Goal: Transaction & Acquisition: Purchase product/service

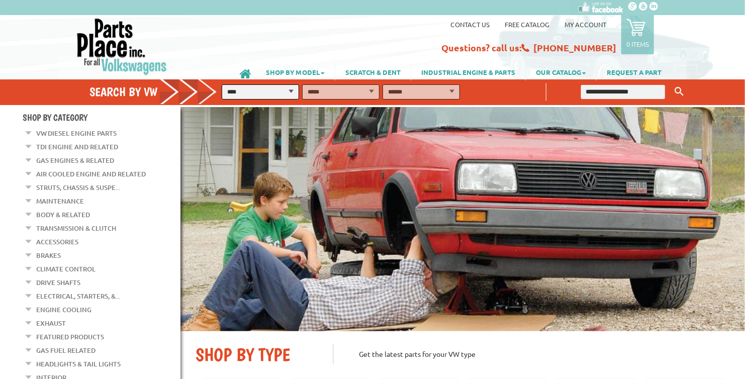
click at [292, 88] on select "**********" at bounding box center [260, 91] width 77 height 15
select select "*********"
click at [222, 84] on select "**********" at bounding box center [260, 91] width 77 height 15
click at [369, 87] on select "**********" at bounding box center [340, 91] width 77 height 15
select select "*********"
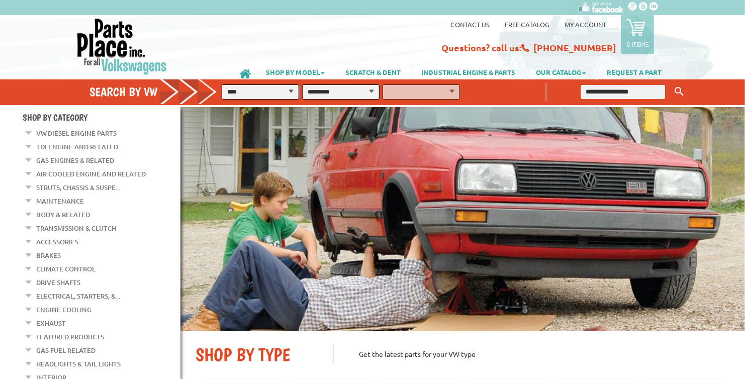
click at [302, 84] on select "**********" at bounding box center [340, 91] width 77 height 15
click at [451, 91] on select "**********" at bounding box center [421, 91] width 77 height 15
select select "*********"
click at [383, 84] on select "**********" at bounding box center [421, 91] width 77 height 15
click at [487, 92] on button "FIND" at bounding box center [481, 91] width 36 height 15
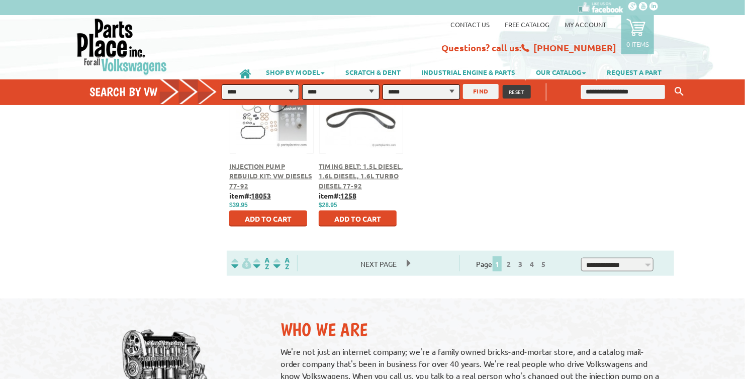
scroll to position [553, 0]
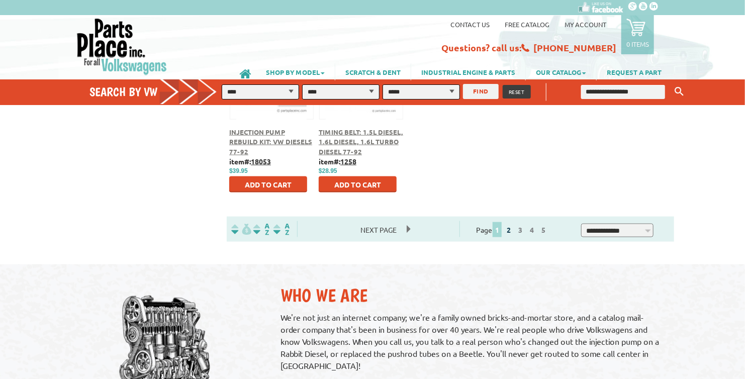
click at [513, 232] on link "2" at bounding box center [508, 229] width 9 height 9
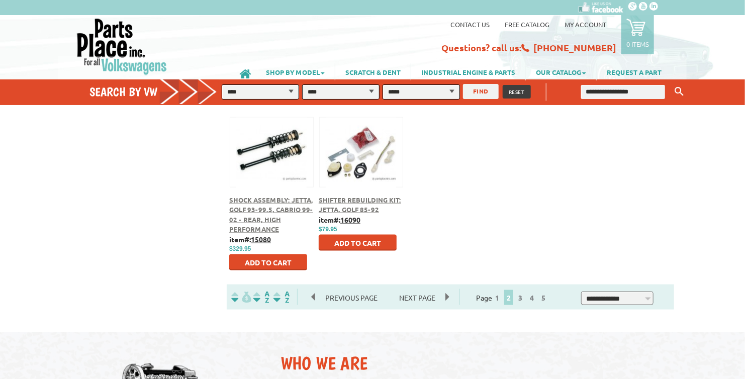
scroll to position [503, 0]
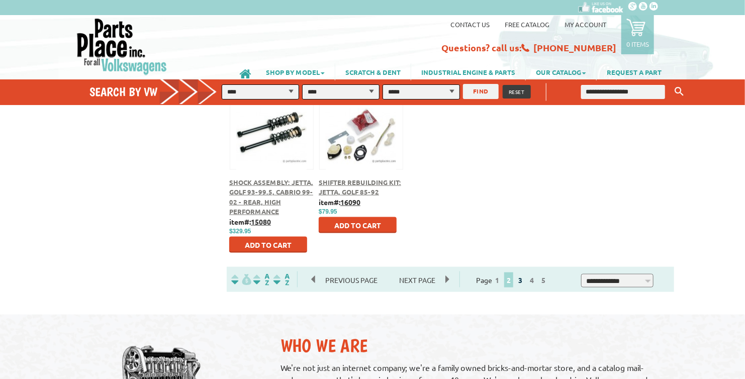
click at [525, 282] on link "3" at bounding box center [520, 280] width 9 height 9
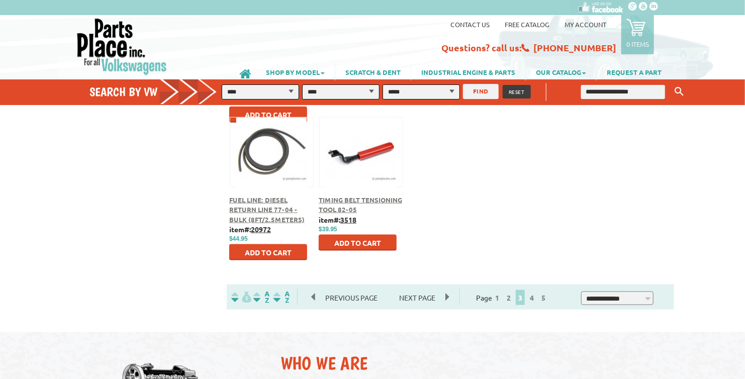
scroll to position [503, 0]
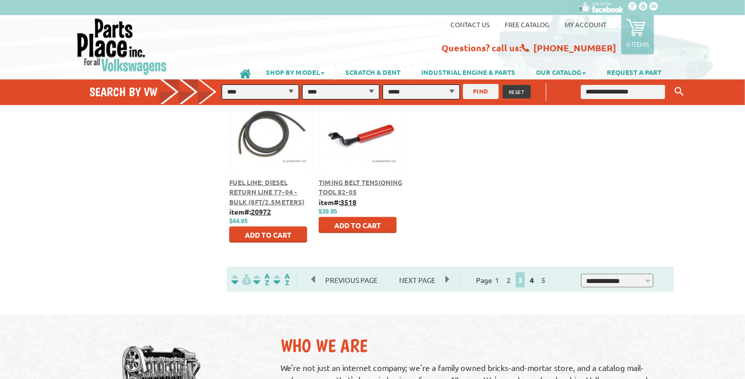
click at [537, 282] on link "4" at bounding box center [532, 280] width 9 height 9
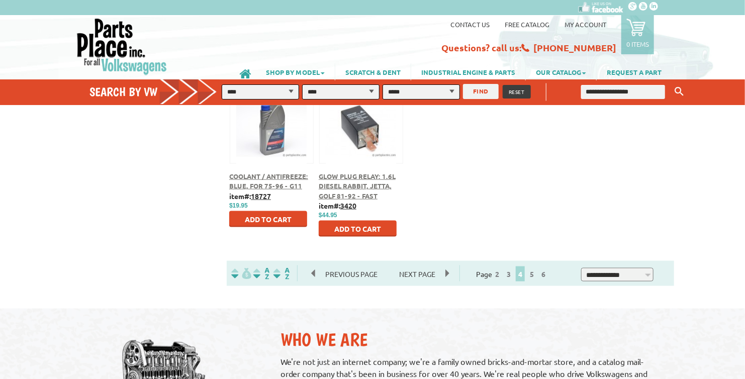
scroll to position [553, 0]
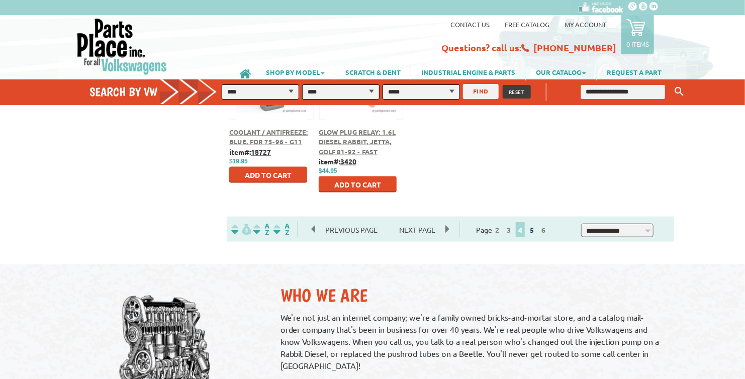
click at [537, 233] on link "5" at bounding box center [532, 229] width 9 height 9
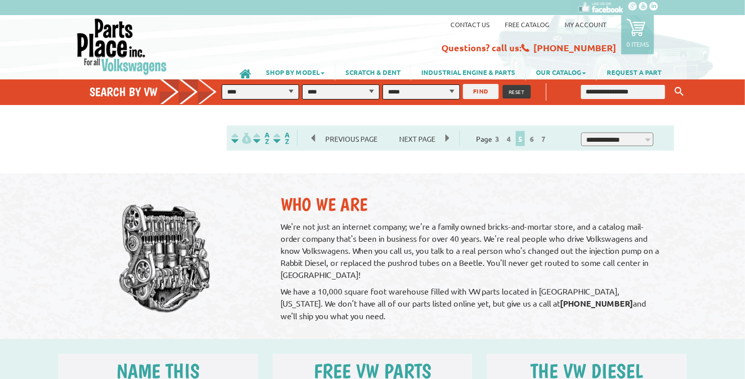
scroll to position [654, 0]
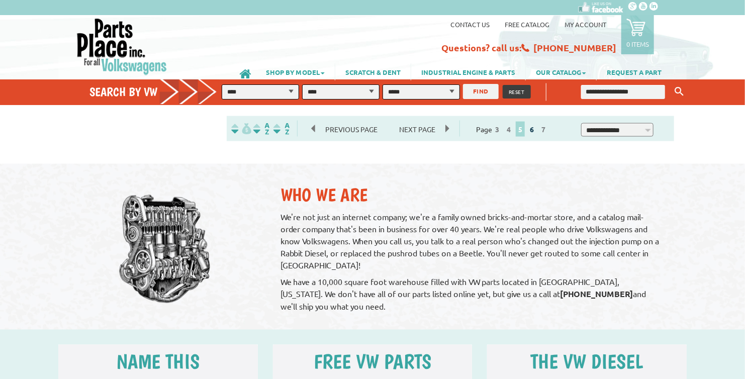
click at [537, 129] on link "6" at bounding box center [532, 129] width 9 height 9
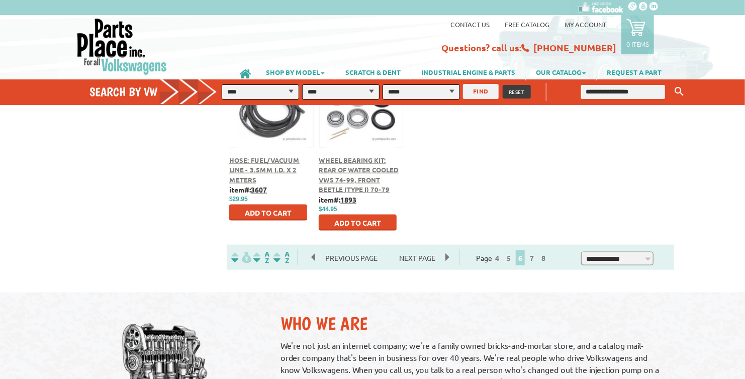
scroll to position [553, 0]
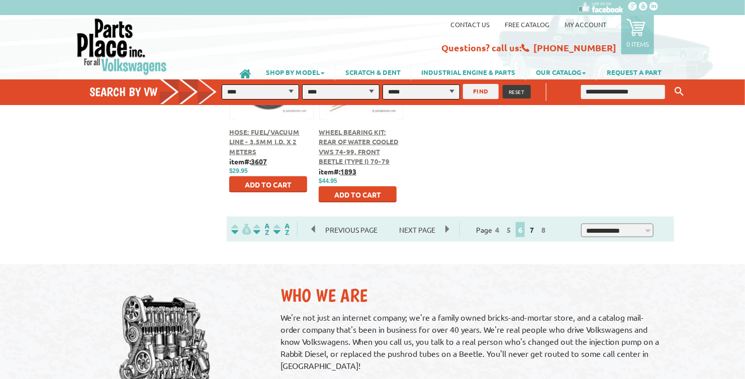
click at [537, 229] on link "7" at bounding box center [532, 229] width 9 height 9
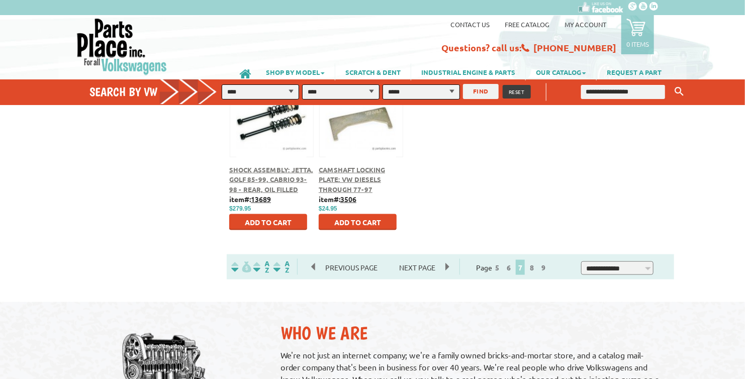
scroll to position [553, 0]
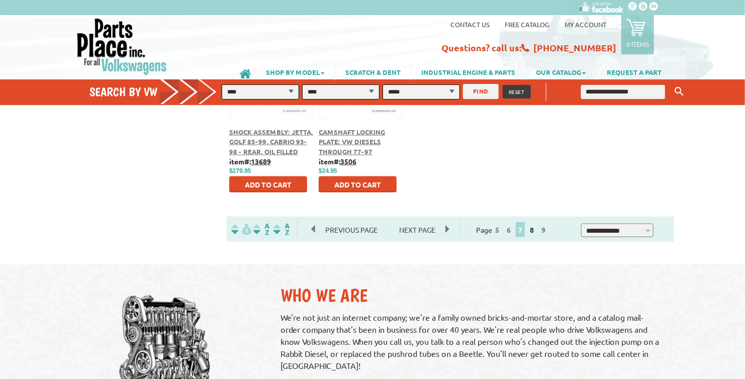
click at [537, 230] on link "8" at bounding box center [532, 229] width 9 height 9
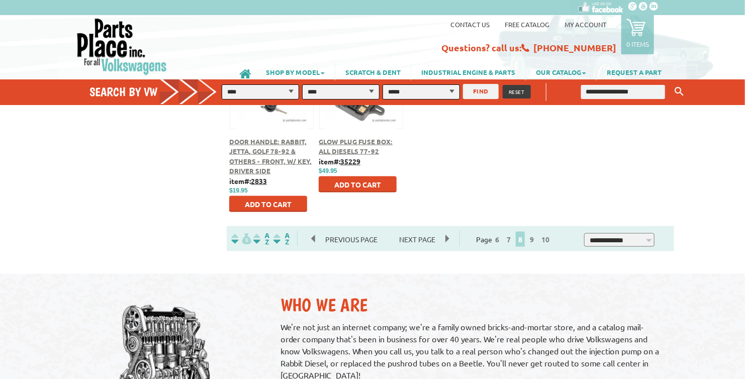
scroll to position [604, 0]
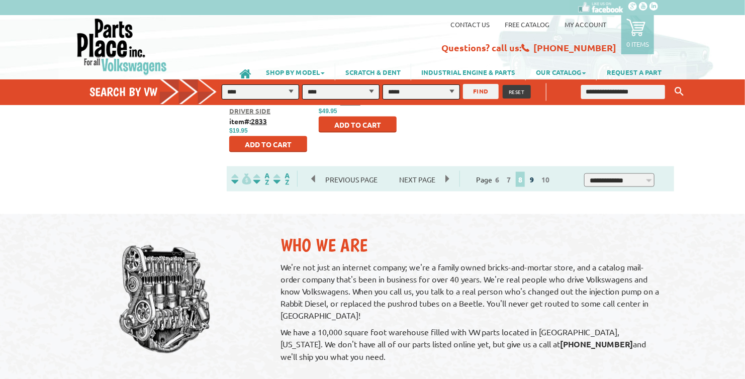
click at [537, 179] on link "9" at bounding box center [532, 179] width 9 height 9
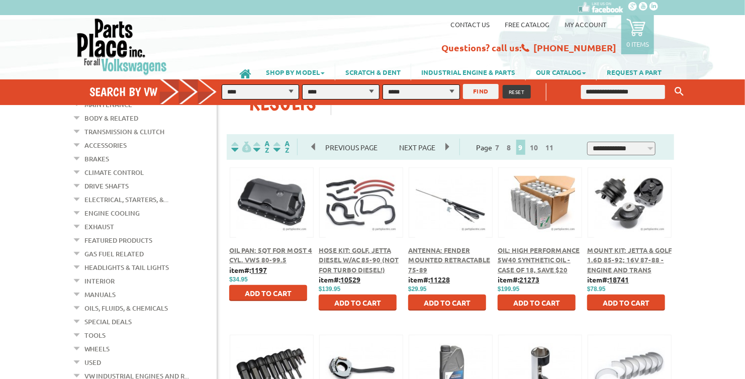
scroll to position [101, 0]
click at [353, 199] on button at bounding box center [361, 200] width 65 height 17
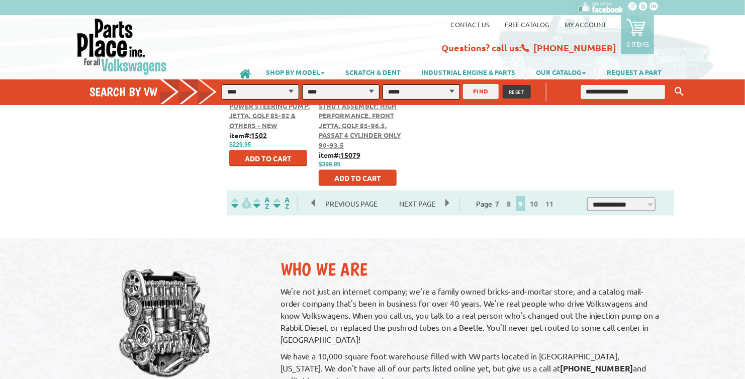
scroll to position [604, 0]
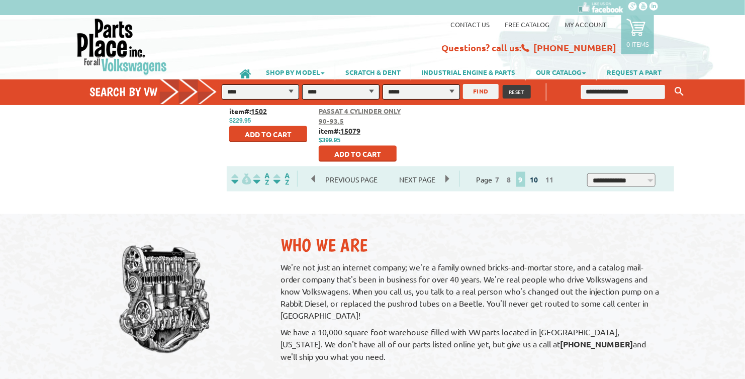
click at [541, 180] on link "10" at bounding box center [534, 179] width 13 height 9
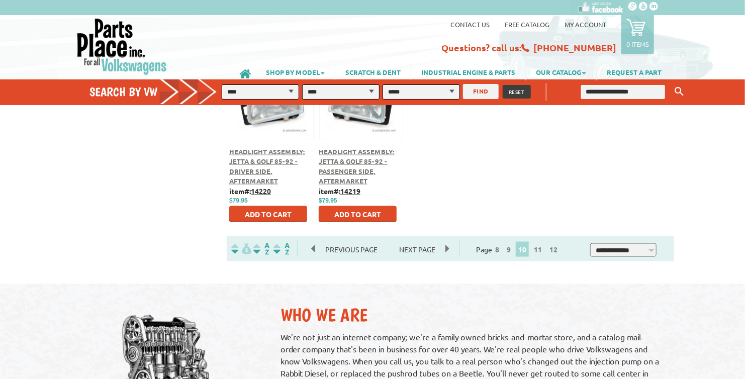
scroll to position [553, 0]
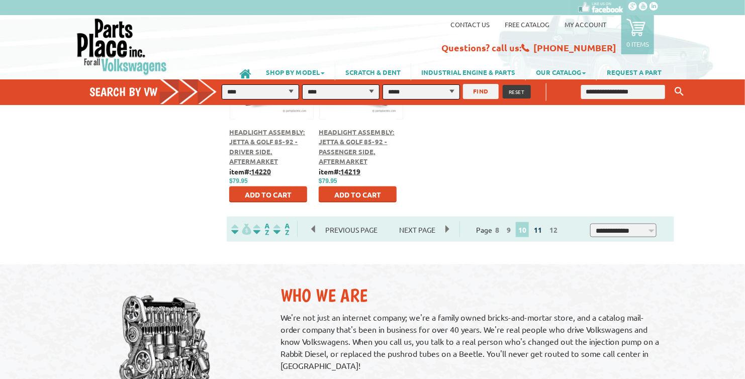
click at [545, 231] on link "11" at bounding box center [538, 229] width 13 height 9
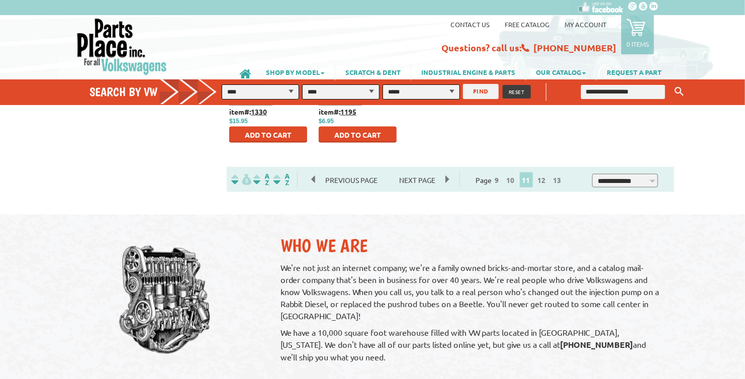
scroll to position [604, 0]
click at [549, 183] on link "12" at bounding box center [542, 179] width 13 height 9
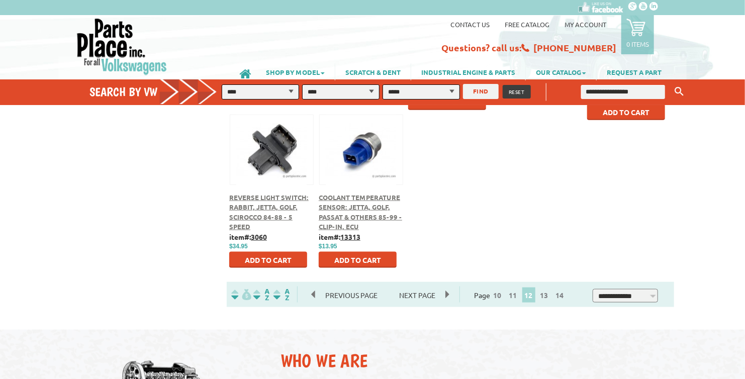
scroll to position [553, 0]
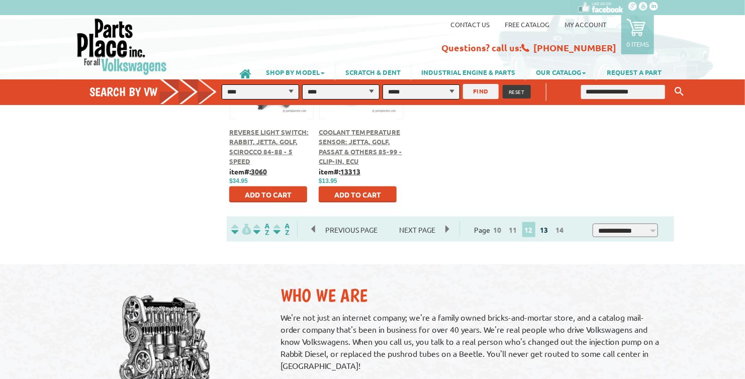
click at [549, 230] on link "13" at bounding box center [544, 229] width 13 height 9
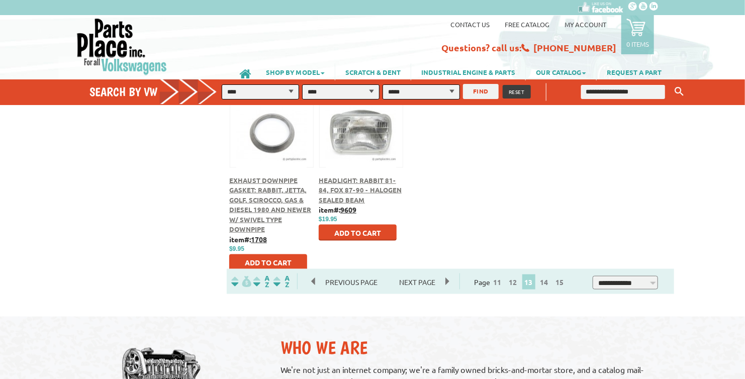
scroll to position [553, 0]
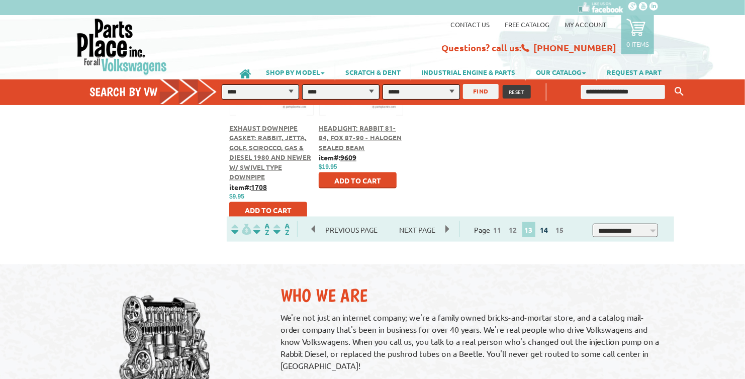
click at [548, 231] on link "14" at bounding box center [544, 229] width 13 height 9
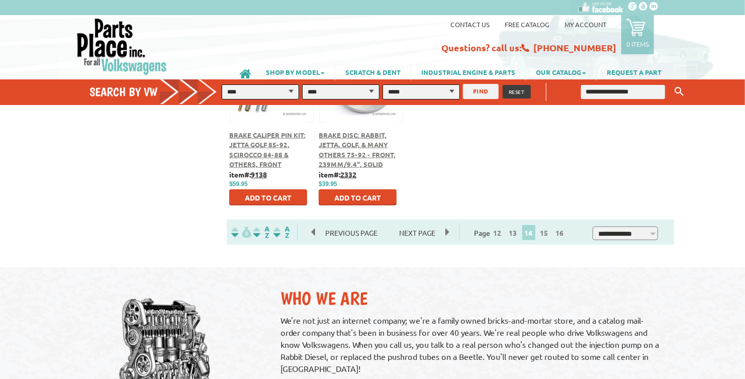
scroll to position [553, 0]
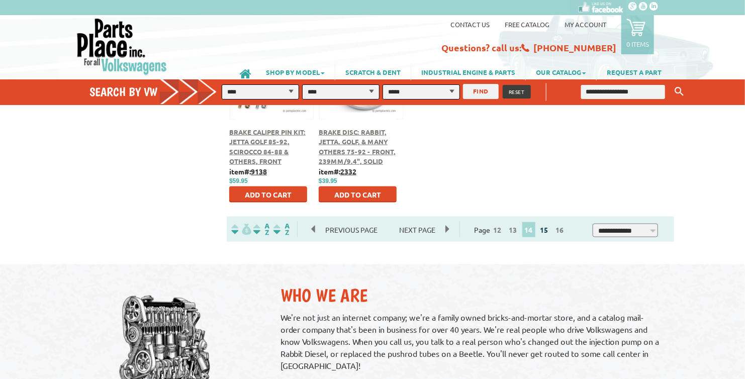
click at [551, 228] on link "15" at bounding box center [544, 229] width 13 height 9
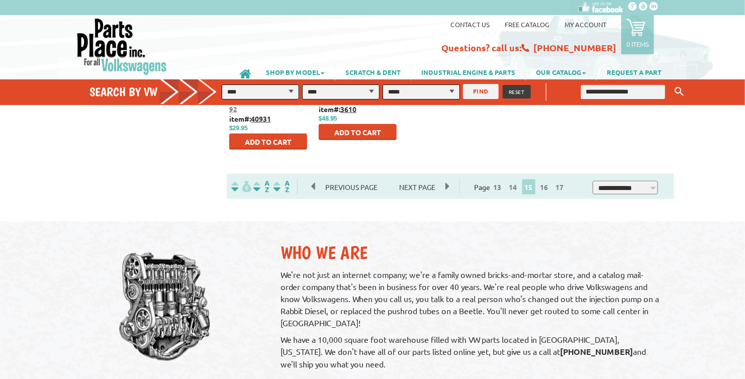
scroll to position [604, 0]
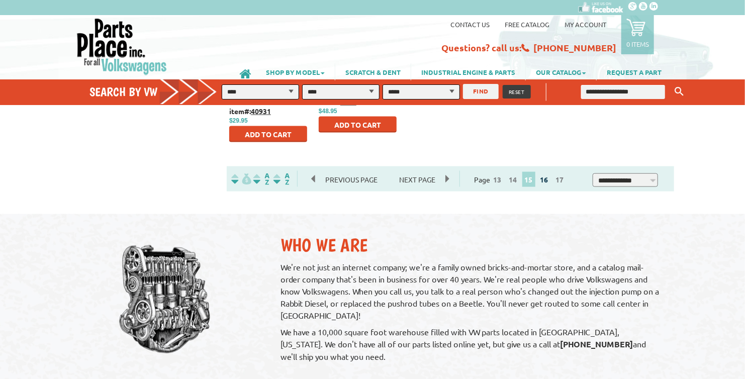
click at [551, 182] on link "16" at bounding box center [544, 179] width 13 height 9
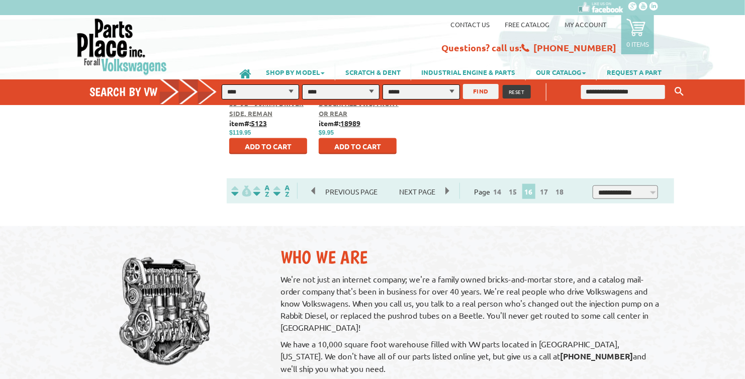
scroll to position [604, 0]
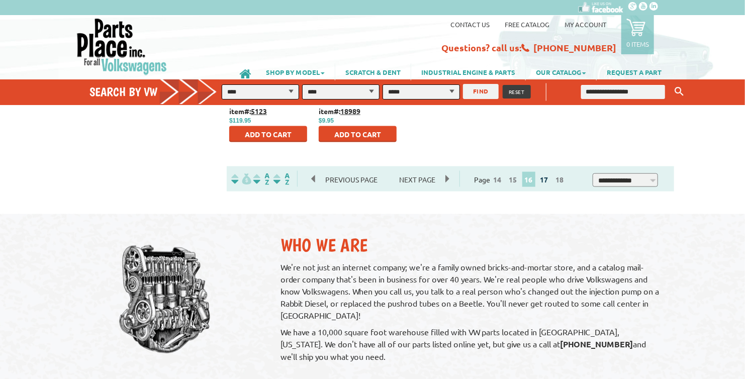
click at [549, 179] on link "17" at bounding box center [544, 179] width 13 height 9
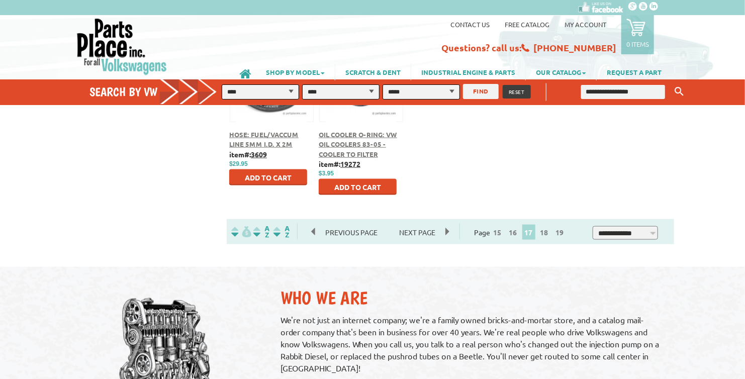
scroll to position [553, 0]
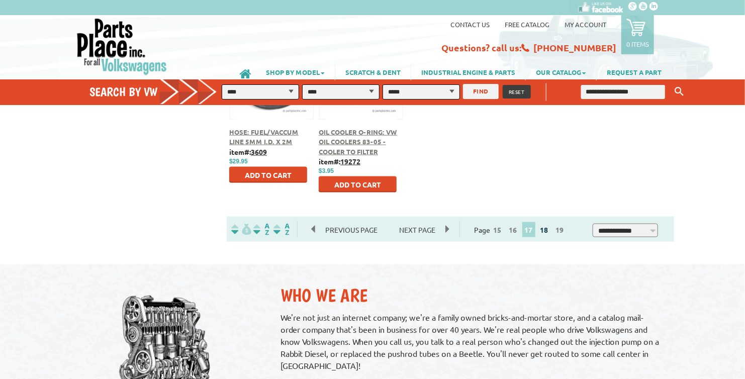
click at [551, 231] on link "18" at bounding box center [544, 229] width 13 height 9
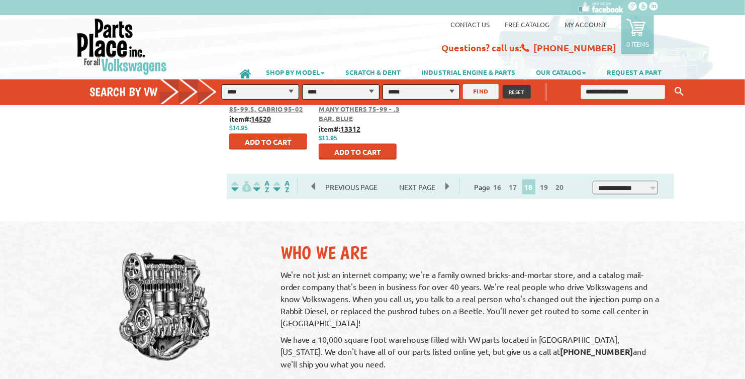
scroll to position [571, 0]
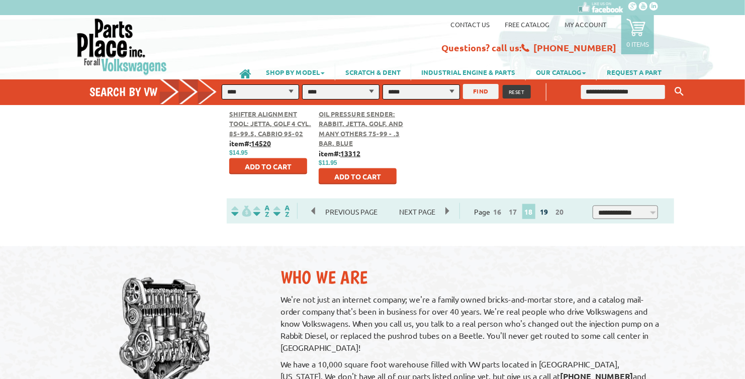
click at [550, 211] on link "19" at bounding box center [544, 211] width 13 height 9
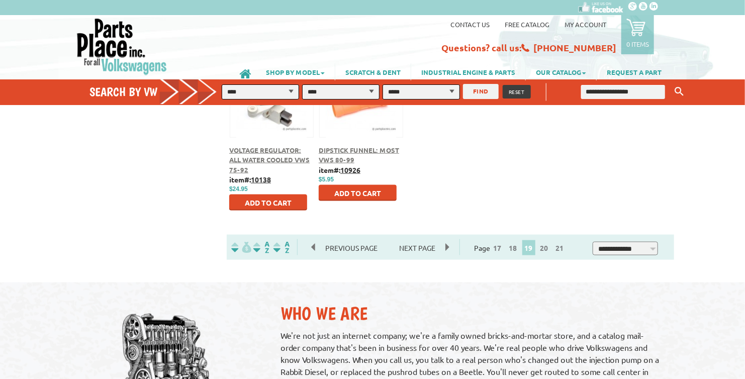
scroll to position [553, 0]
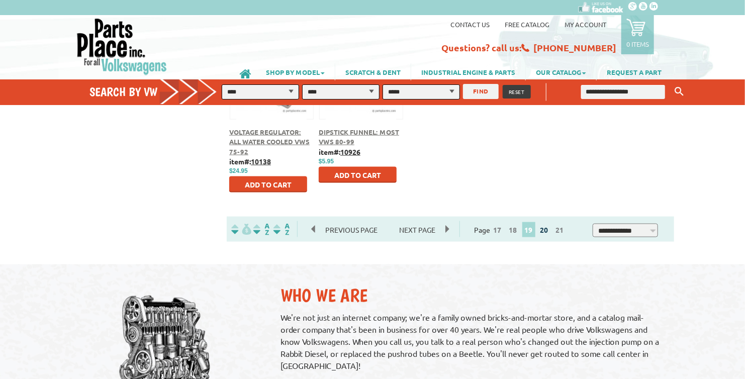
click at [549, 231] on link "20" at bounding box center [544, 229] width 13 height 9
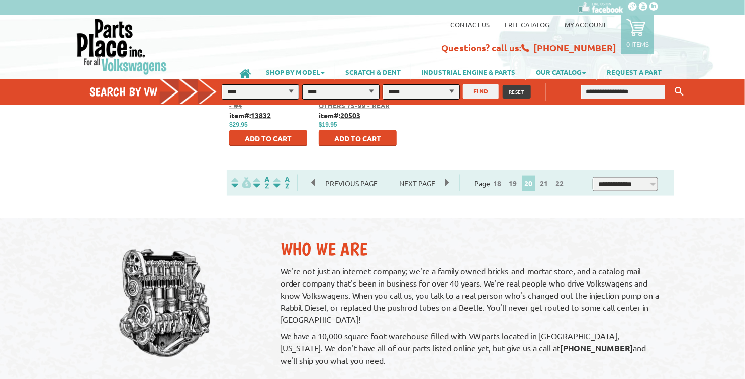
scroll to position [604, 0]
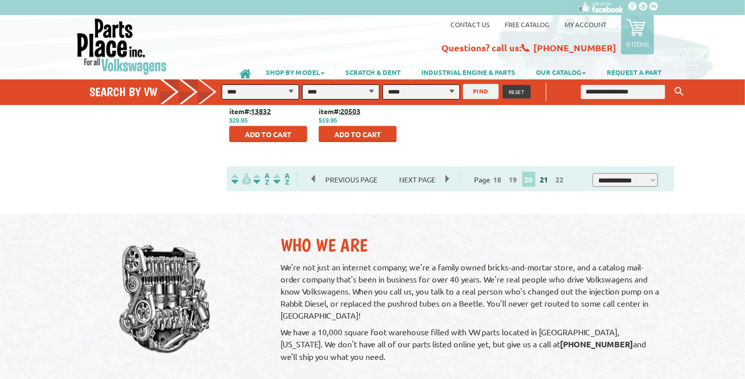
click at [548, 181] on link "21" at bounding box center [544, 179] width 13 height 9
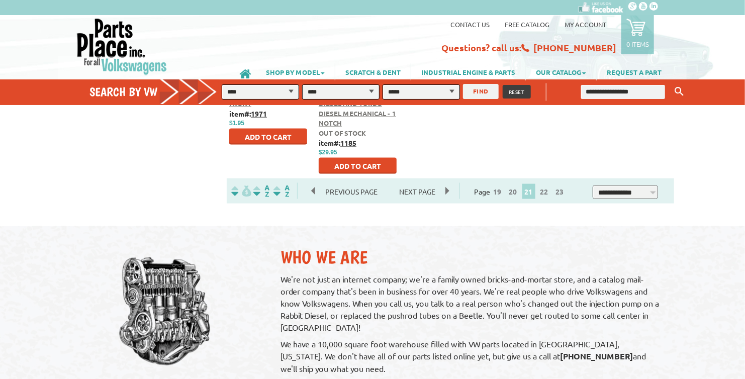
scroll to position [604, 0]
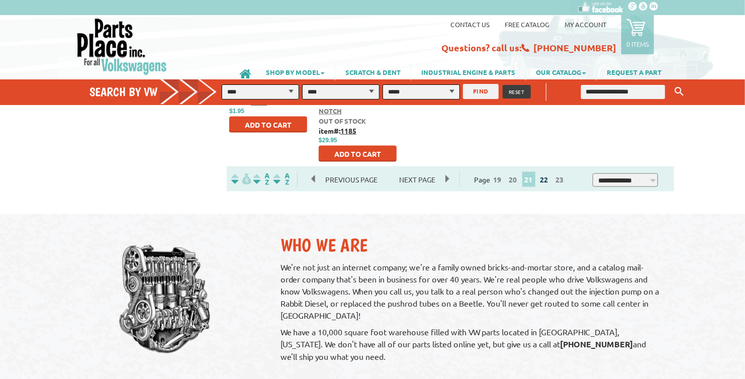
click at [548, 182] on link "22" at bounding box center [544, 179] width 13 height 9
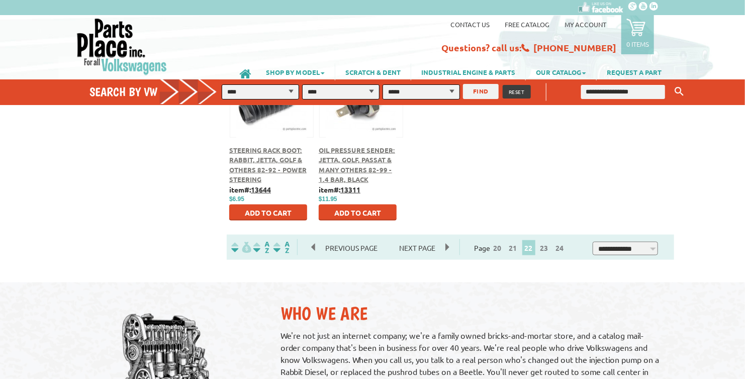
scroll to position [553, 0]
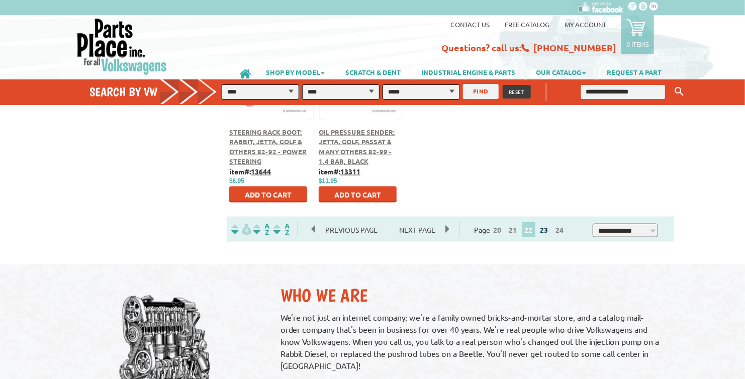
click at [549, 231] on link "23" at bounding box center [544, 229] width 13 height 9
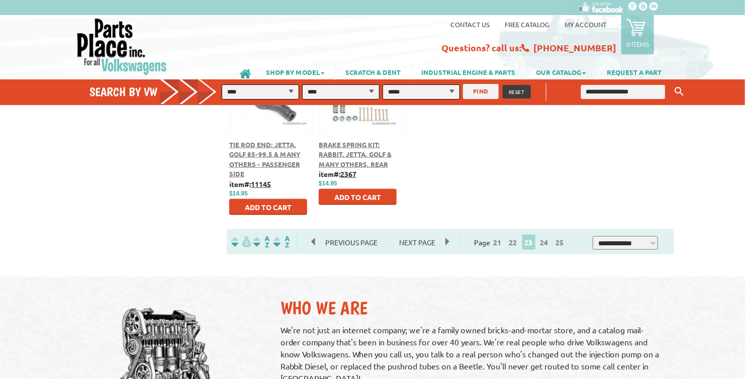
scroll to position [604, 0]
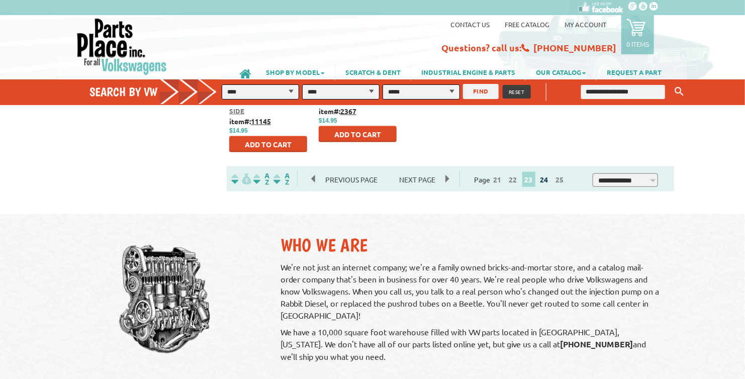
click at [546, 180] on link "24" at bounding box center [544, 179] width 13 height 9
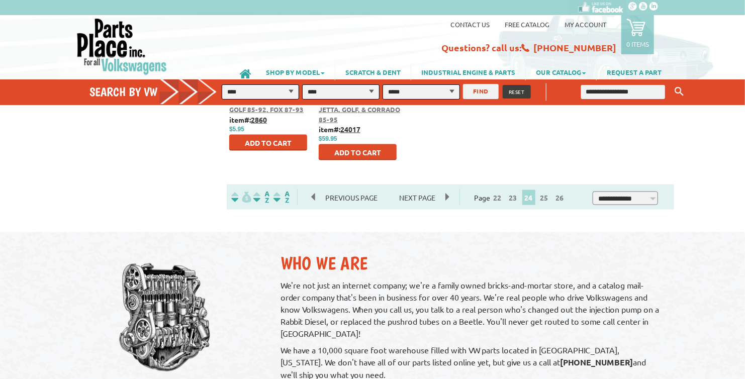
scroll to position [604, 0]
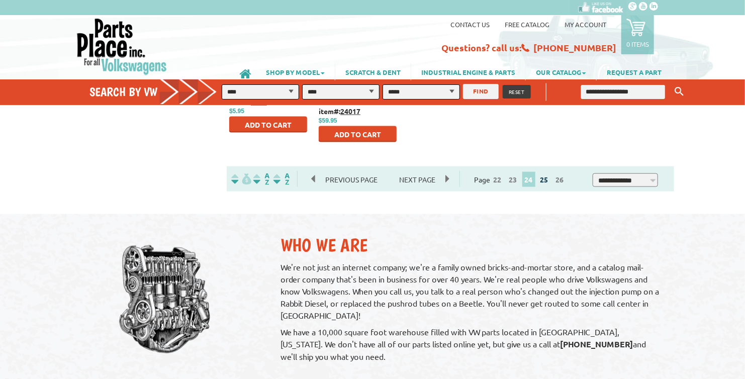
click at [549, 181] on link "25" at bounding box center [544, 179] width 13 height 9
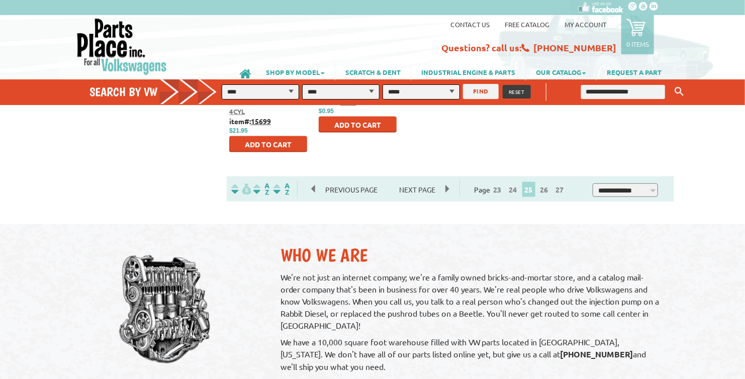
scroll to position [604, 0]
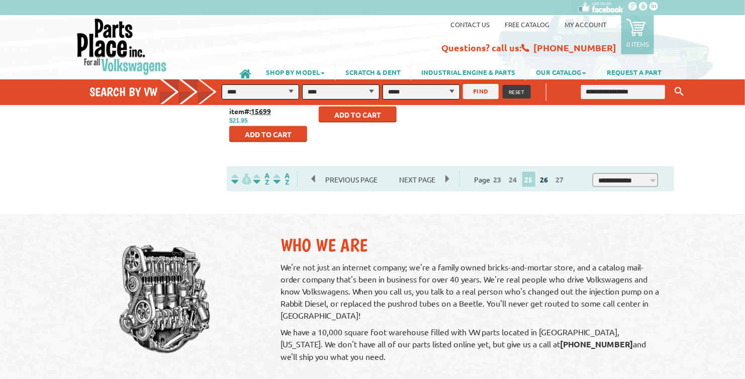
click at [551, 182] on link "26" at bounding box center [544, 179] width 13 height 9
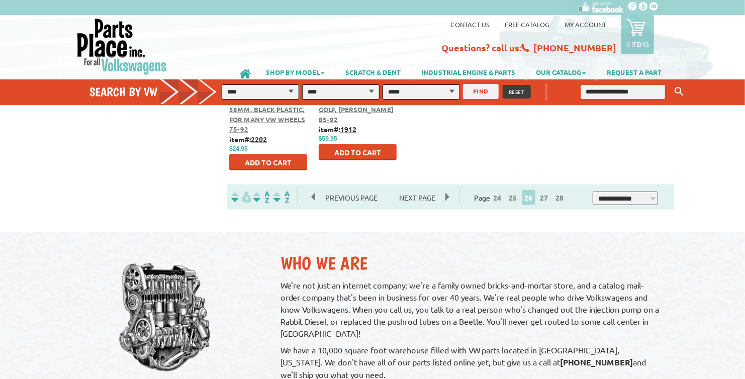
scroll to position [604, 0]
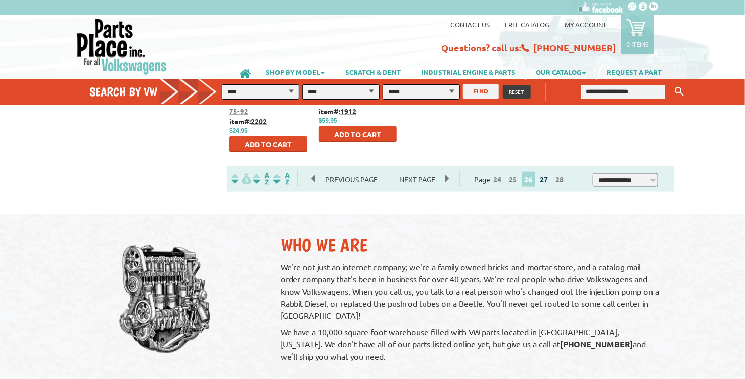
click at [551, 181] on link "27" at bounding box center [544, 179] width 13 height 9
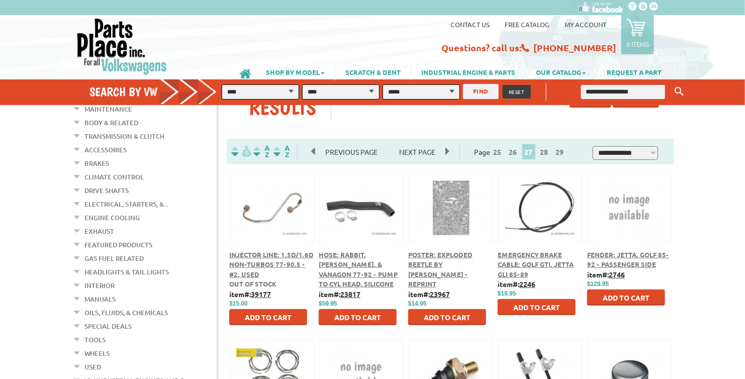
scroll to position [101, 0]
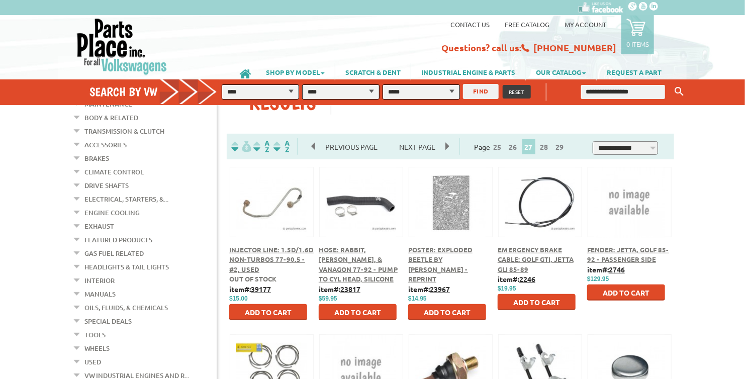
click at [381, 269] on span "Hose: Rabbit, [PERSON_NAME], & Vanagon 77-92 - Pump to Cyl Head, Silicone" at bounding box center [358, 264] width 79 height 38
